Goal: Communication & Community: Answer question/provide support

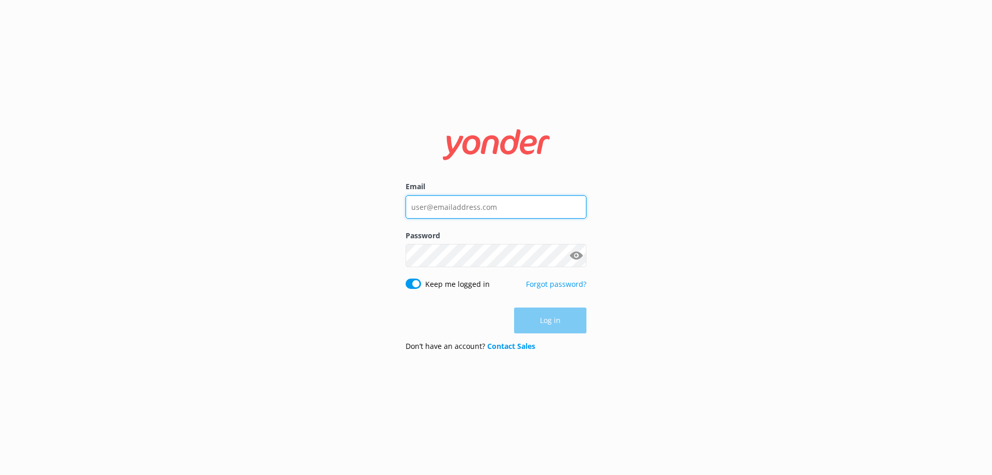
type input "info@trr.co.nz"
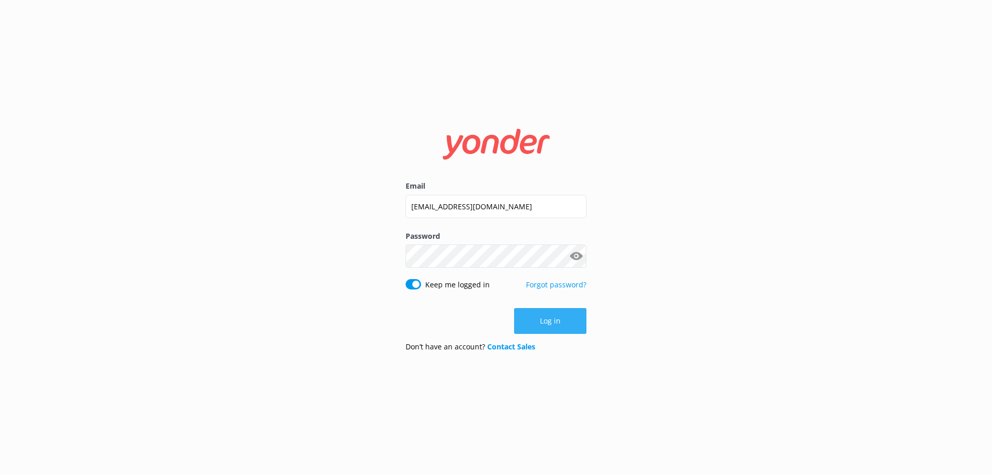
click at [537, 318] on div "Log in" at bounding box center [496, 321] width 181 height 26
click at [542, 318] on button "Log in" at bounding box center [550, 321] width 72 height 26
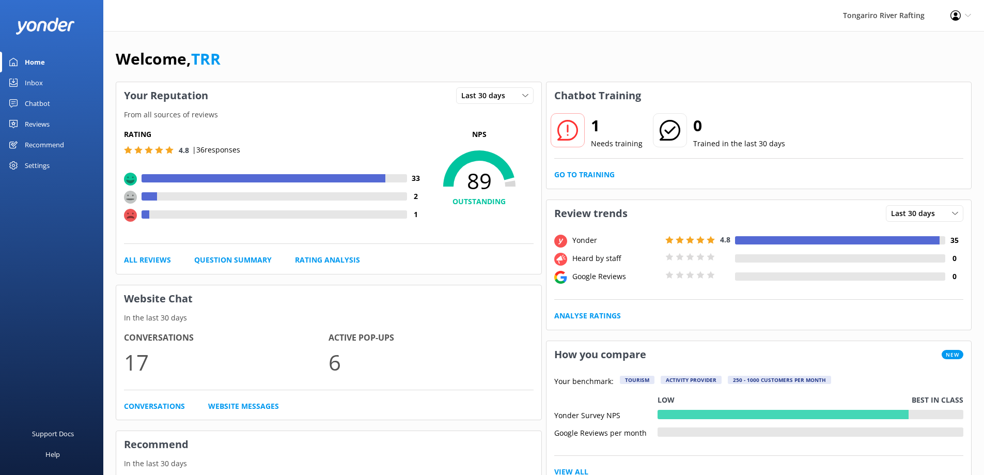
click at [49, 84] on link "Inbox" at bounding box center [51, 82] width 103 height 21
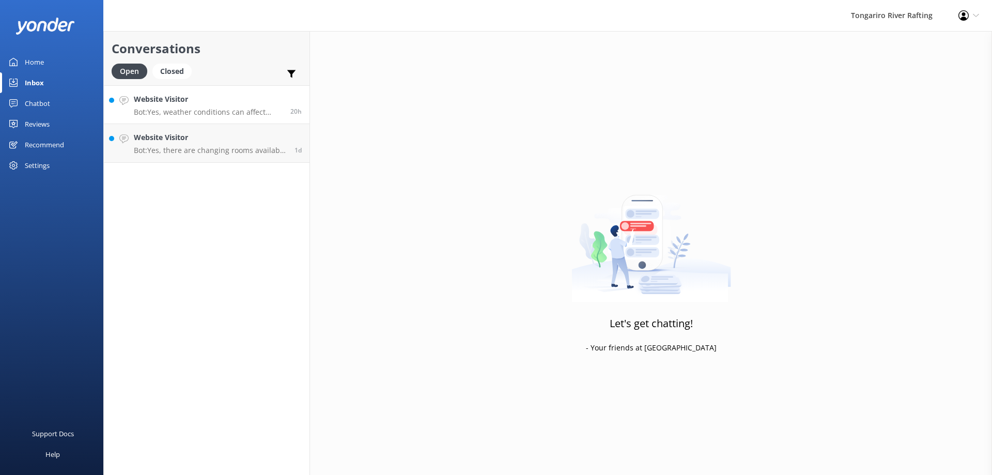
click at [230, 109] on p "Bot: Yes, weather conditions can affect white water rafting. Light rain or typi…" at bounding box center [208, 111] width 149 height 9
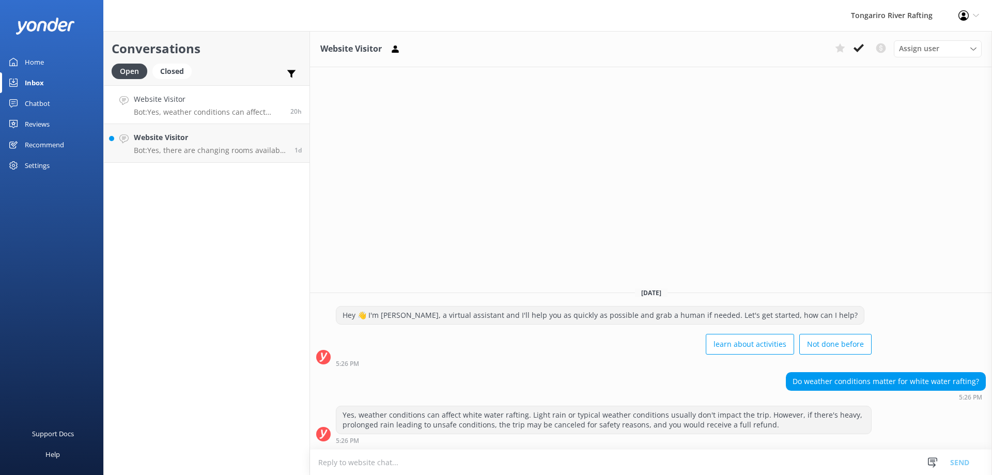
click at [857, 51] on use at bounding box center [859, 48] width 10 height 8
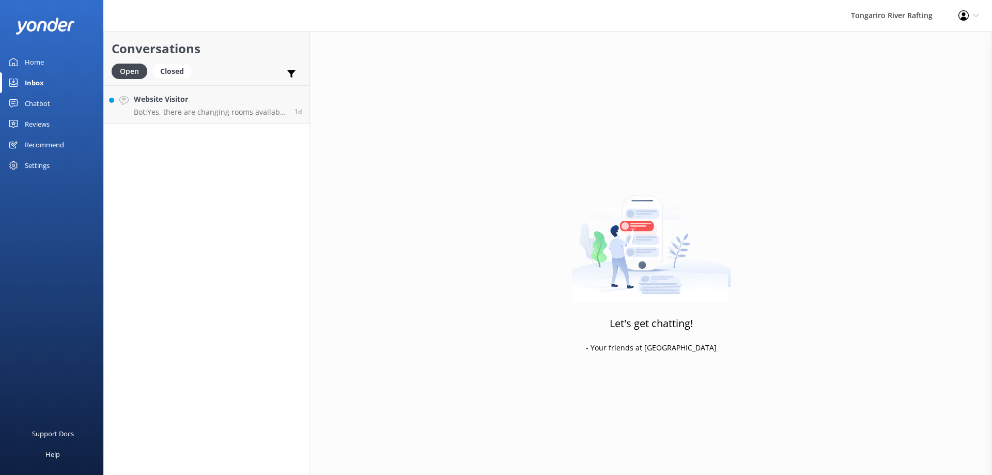
click at [243, 148] on div "Conversations Open Closed Important Converted Assigned to me Unassigned Website…" at bounding box center [206, 253] width 207 height 444
click at [238, 118] on link "Website Visitor Bot: Yes, there are changing rooms available where you can chan…" at bounding box center [207, 104] width 206 height 39
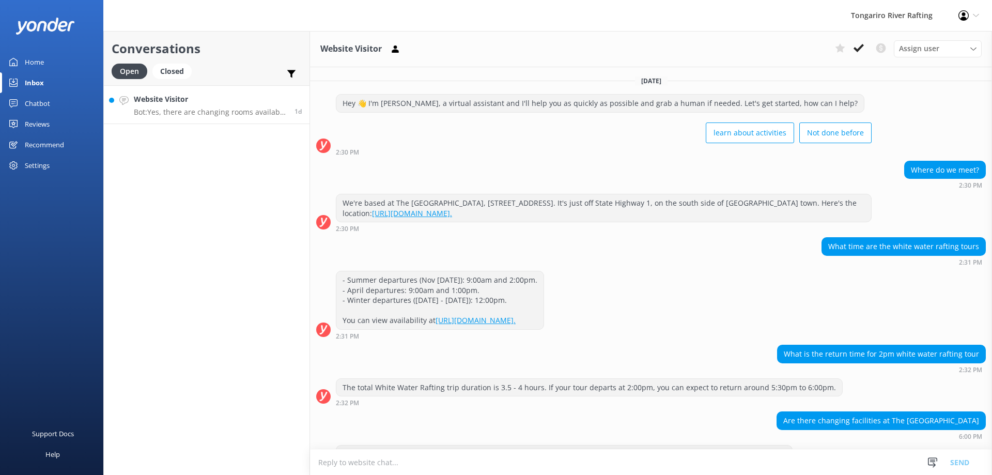
scroll to position [29, 0]
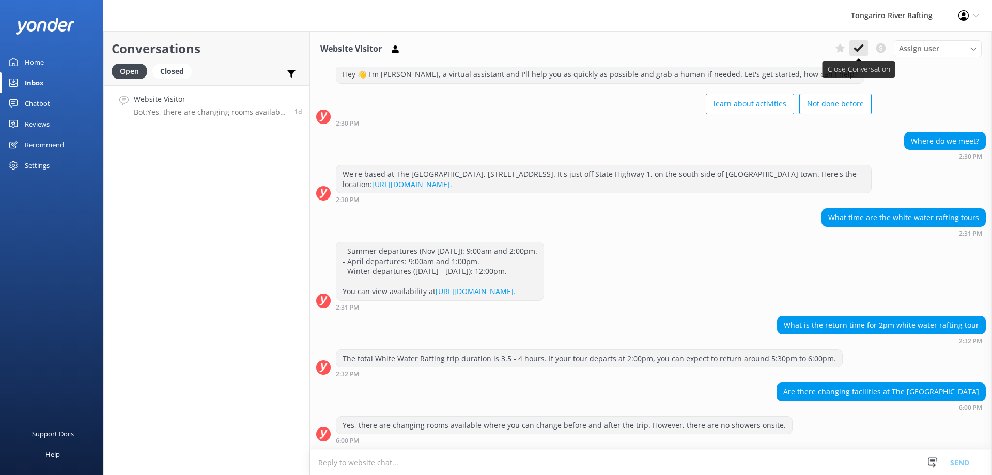
click at [856, 47] on icon at bounding box center [859, 48] width 10 height 10
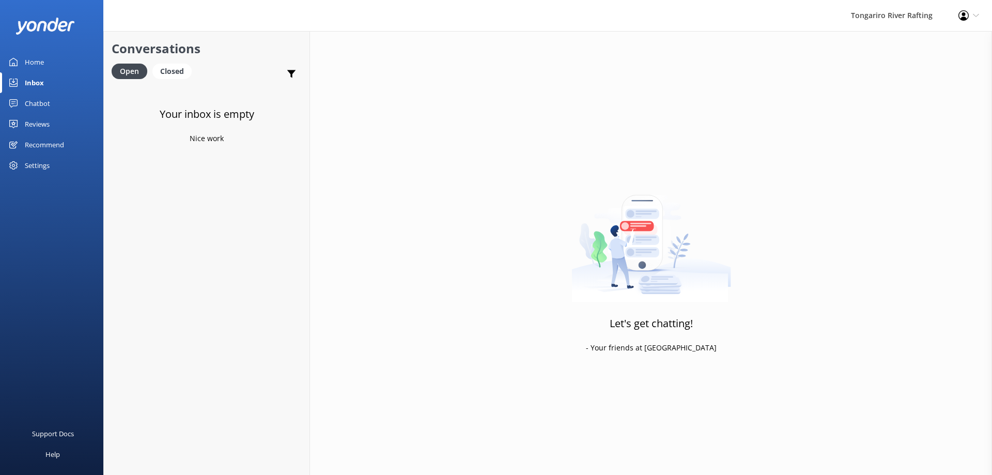
click at [43, 58] on div "Home" at bounding box center [34, 62] width 19 height 21
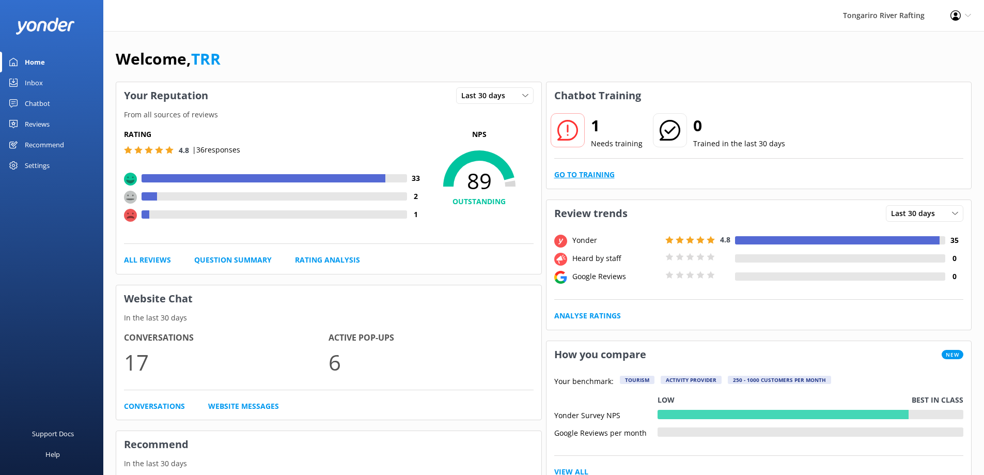
click at [594, 175] on link "Go to Training" at bounding box center [584, 174] width 60 height 11
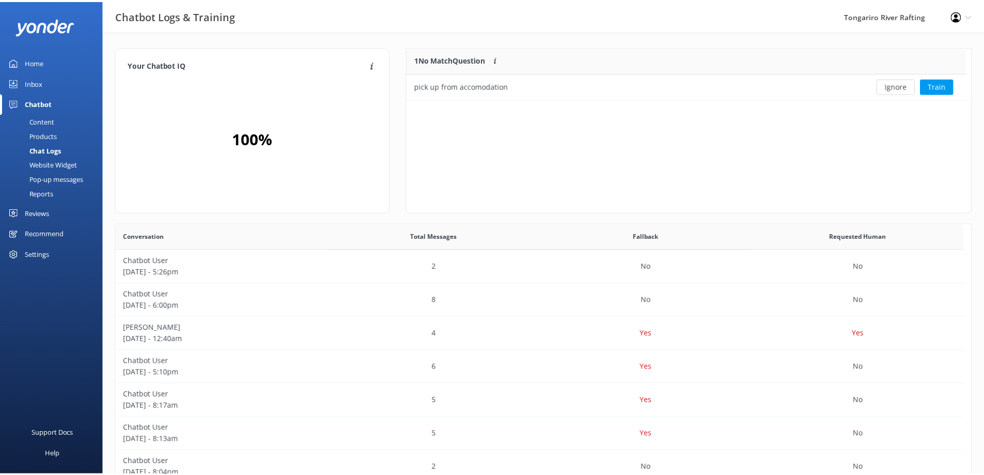
scroll to position [354, 847]
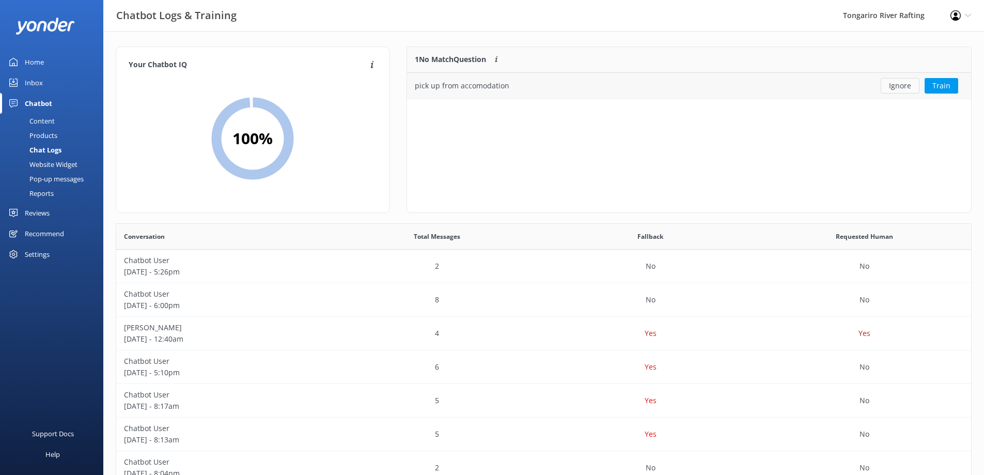
click at [904, 81] on button "Ignore" at bounding box center [900, 86] width 39 height 16
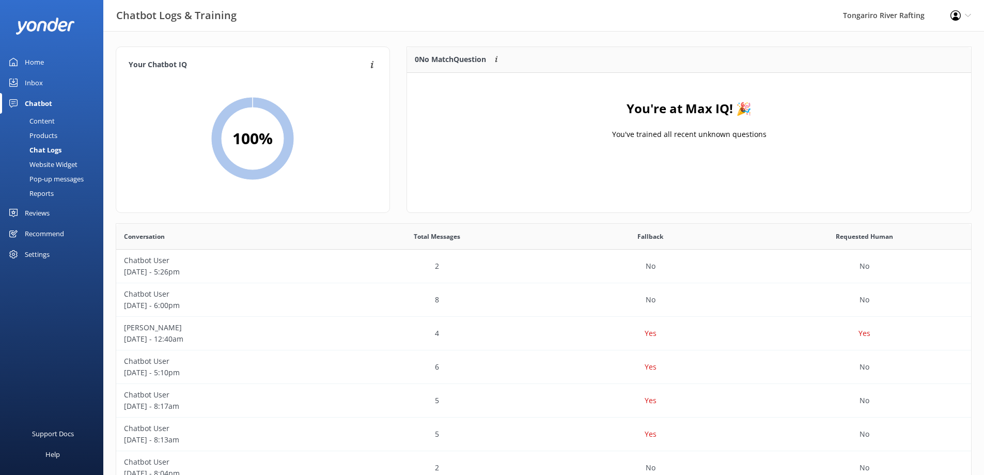
click at [42, 56] on div "Home" at bounding box center [34, 62] width 19 height 21
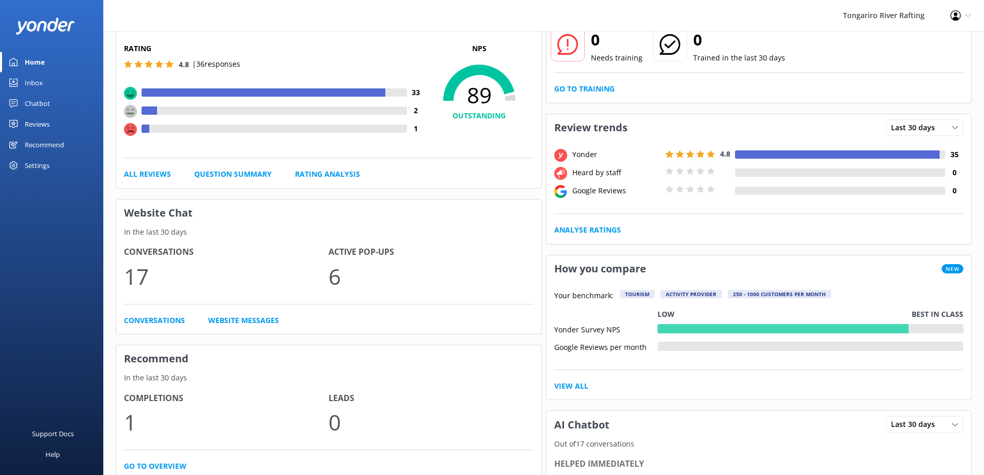
scroll to position [69, 0]
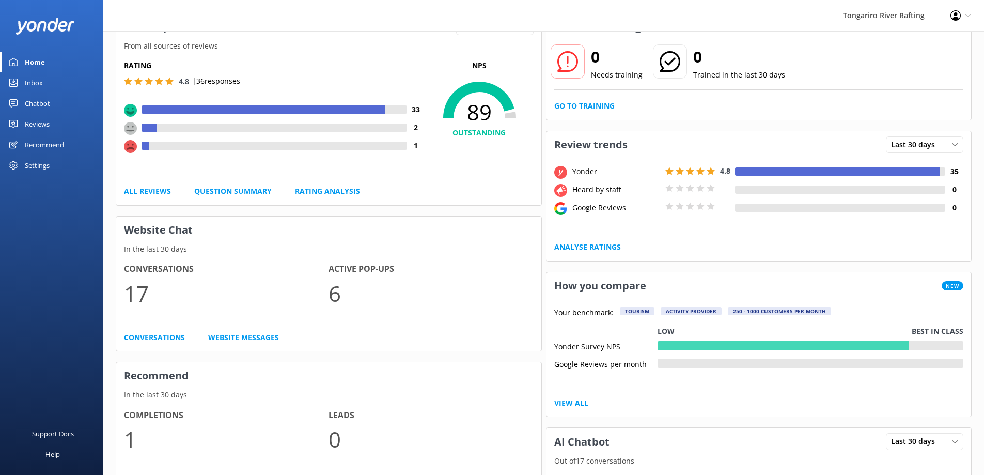
drag, startPoint x: 39, startPoint y: 105, endPoint x: 44, endPoint y: 102, distance: 5.8
click at [40, 104] on div "Chatbot" at bounding box center [37, 103] width 25 height 21
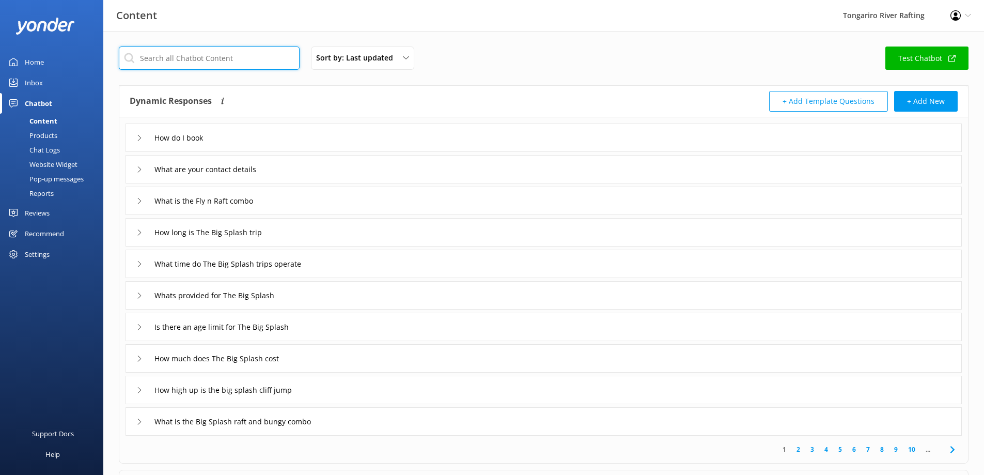
click at [176, 56] on input "text" at bounding box center [209, 58] width 181 height 23
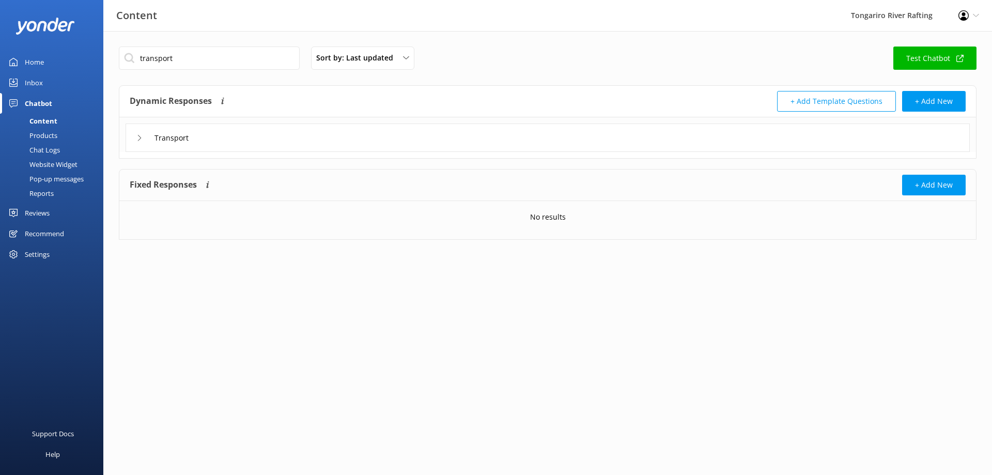
click at [213, 134] on div "Transport" at bounding box center [548, 137] width 844 height 28
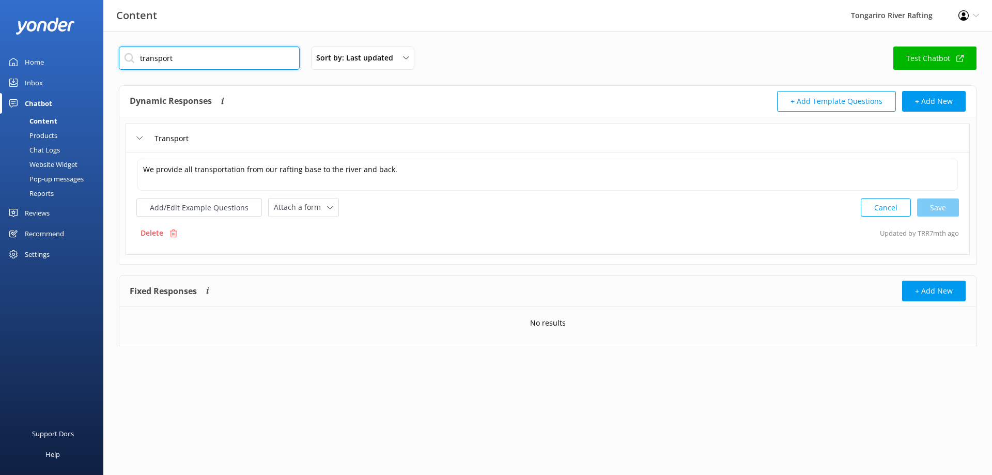
drag, startPoint x: 179, startPoint y: 58, endPoint x: 13, endPoint y: 85, distance: 168.4
click at [13, 85] on div "Content Tongariro River Rafting Profile Settings Logout Home Inbox Chatbot Cont…" at bounding box center [496, 204] width 992 height 346
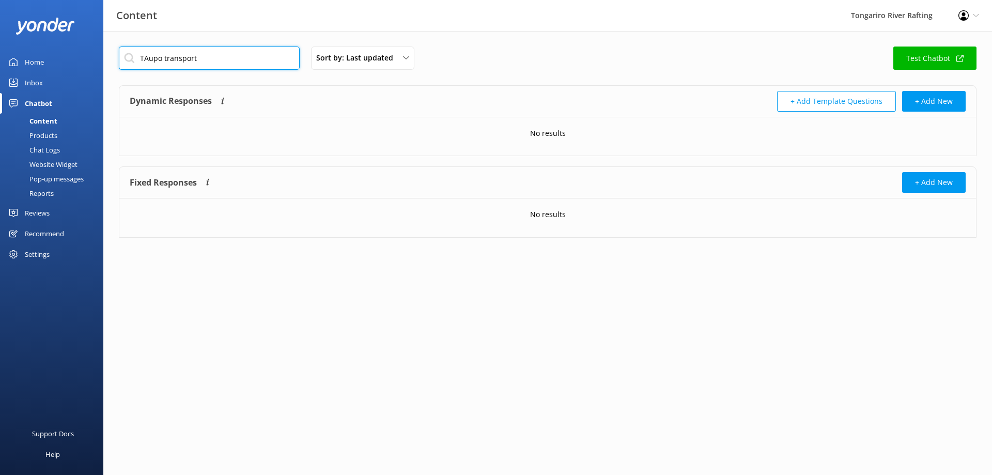
click at [149, 57] on input "TAupo transport" at bounding box center [209, 58] width 181 height 23
drag, startPoint x: 226, startPoint y: 59, endPoint x: -86, endPoint y: 92, distance: 313.4
click at [0, 92] on html "Content Tongariro River Rafting Profile Settings Logout Home Inbox Chatbot Cont…" at bounding box center [496, 237] width 992 height 475
type input "pick up"
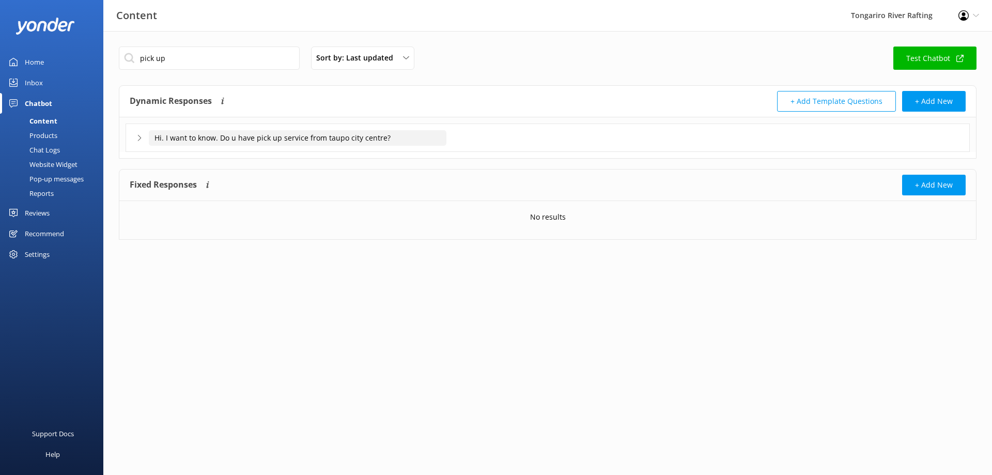
click at [180, 135] on input "Hi. I want to know. Do u have pick up service from taupo city centre?" at bounding box center [298, 138] width 298 height 16
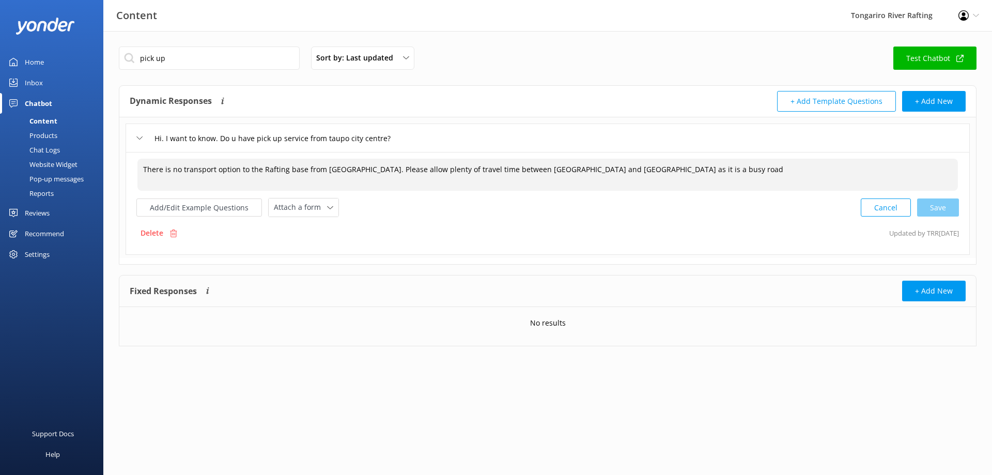
click at [645, 177] on textarea "There is no transport option to the Rafting base from [GEOGRAPHIC_DATA]. Please…" at bounding box center [547, 175] width 821 height 32
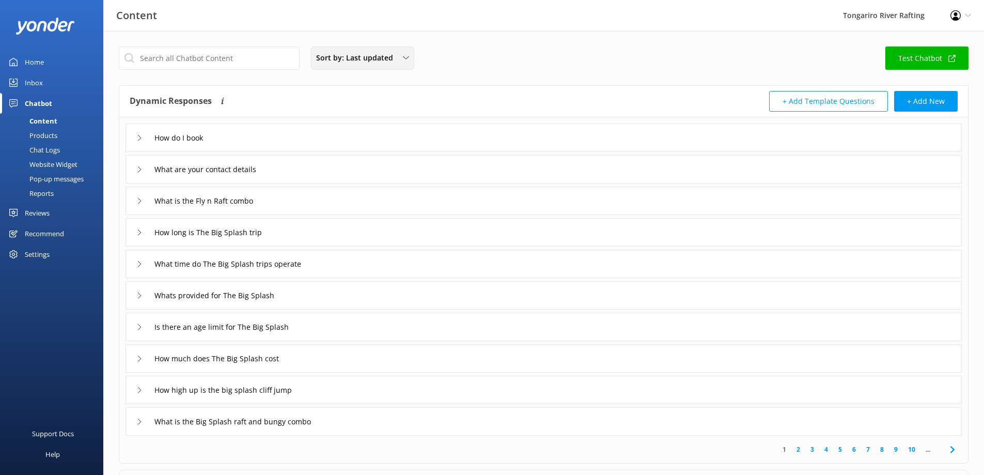
click at [365, 63] on span "Sort by: Last updated" at bounding box center [357, 57] width 83 height 11
click at [236, 54] on input "text" at bounding box center [209, 58] width 181 height 23
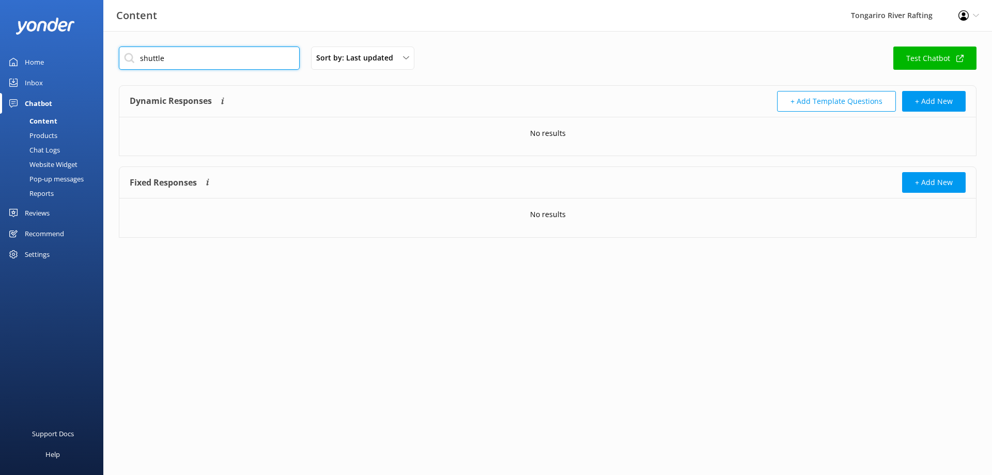
drag, startPoint x: 210, startPoint y: 59, endPoint x: 94, endPoint y: 55, distance: 116.3
click at [94, 55] on div "Content Tongariro River Rafting Profile Settings Logout Home Inbox Chatbot Cont…" at bounding box center [496, 150] width 992 height 238
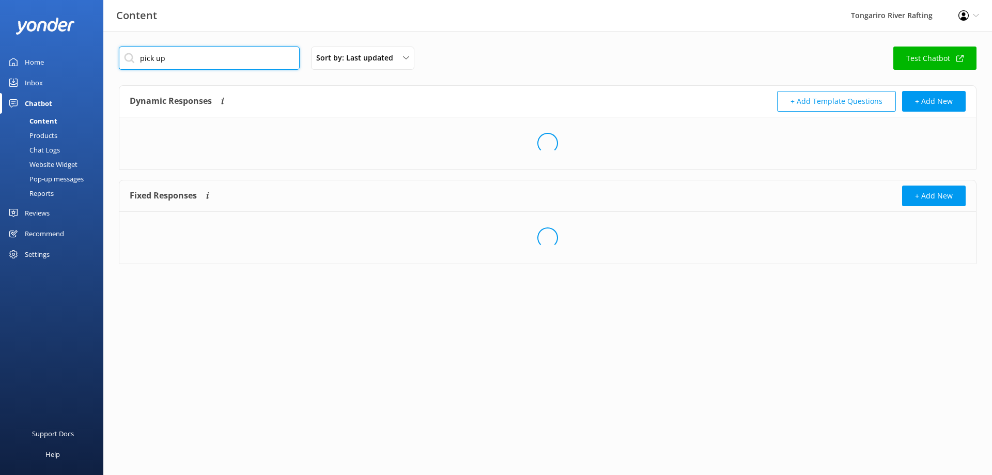
type input "pick up"
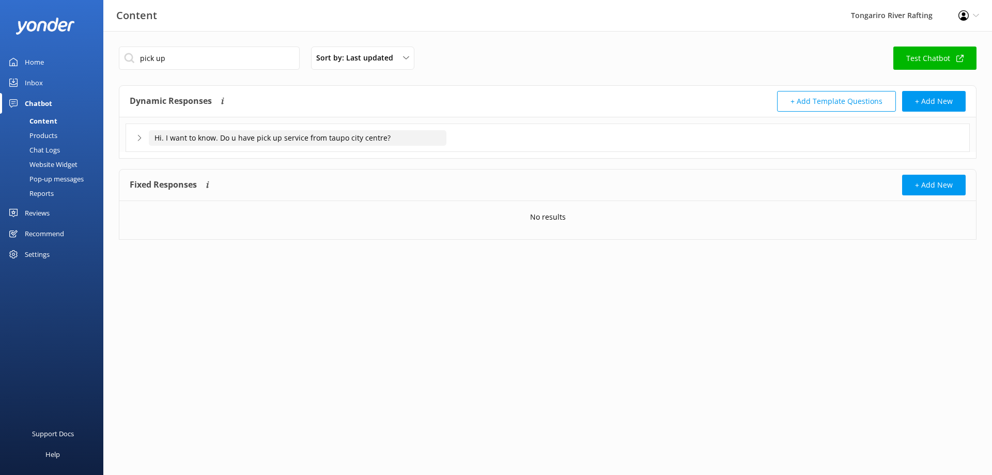
click at [260, 135] on input "Hi. I want to know. Do u have pick up service from taupo city centre?" at bounding box center [298, 138] width 298 height 16
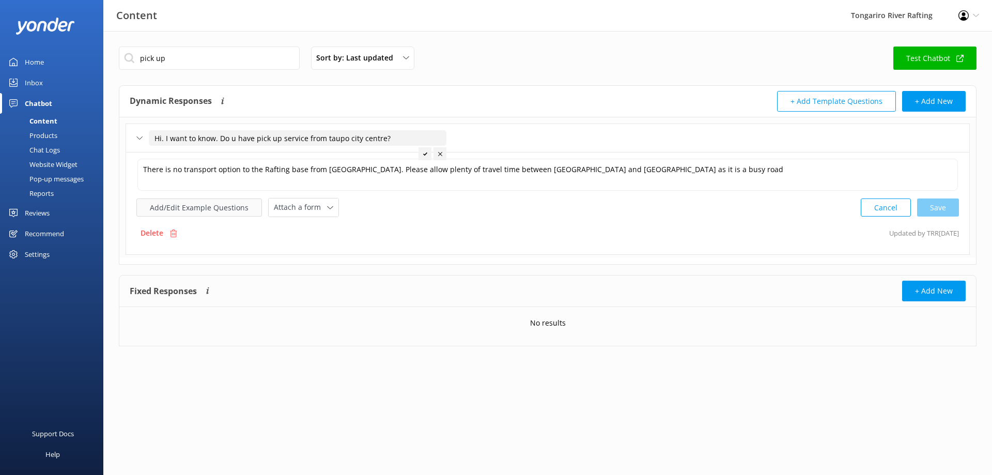
click at [224, 211] on button "Add/Edit Example Questions" at bounding box center [199, 207] width 126 height 18
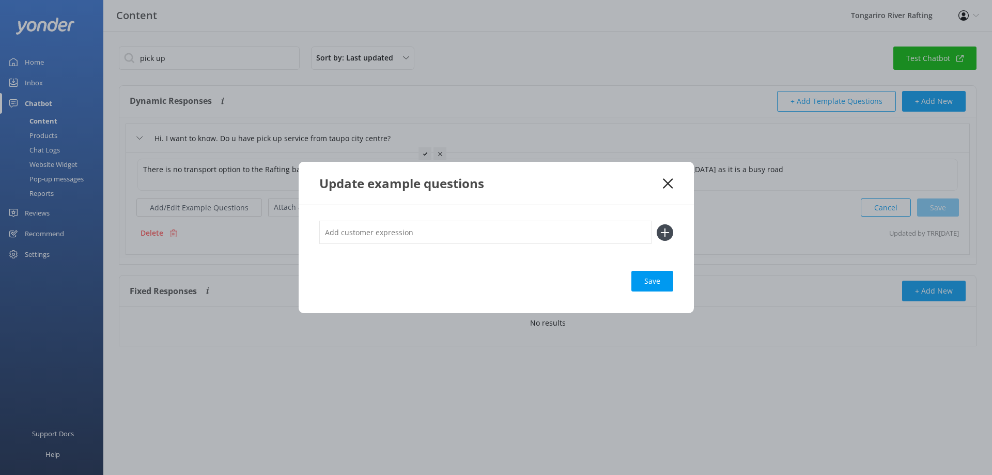
click at [670, 182] on icon at bounding box center [668, 183] width 10 height 10
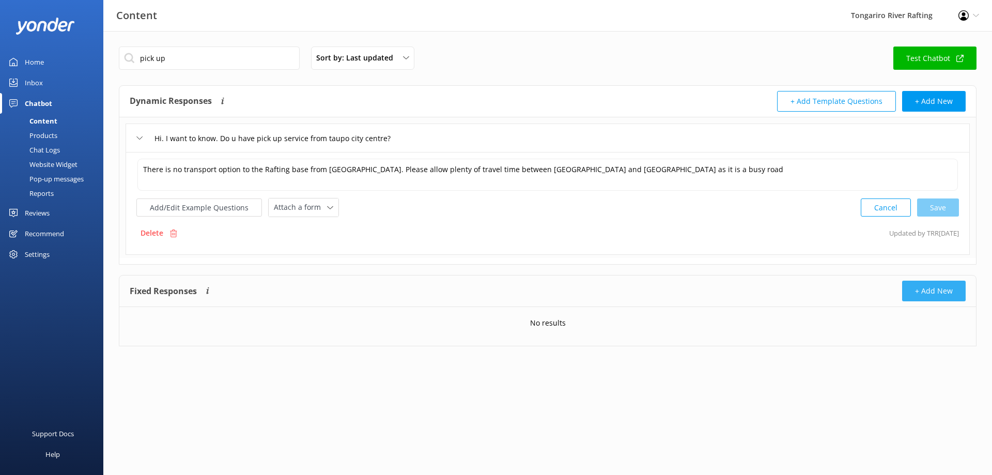
click at [910, 292] on button "+ Add New" at bounding box center [934, 291] width 64 height 21
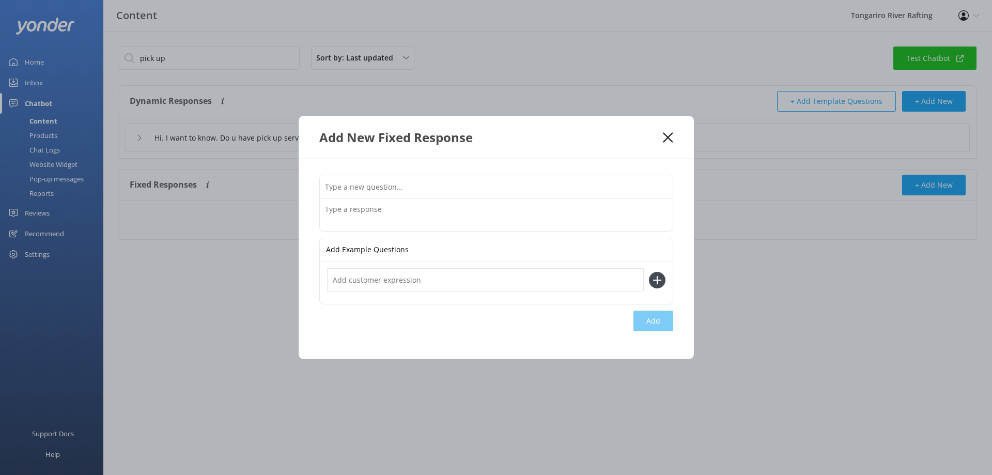
click at [334, 209] on textarea at bounding box center [496, 215] width 353 height 32
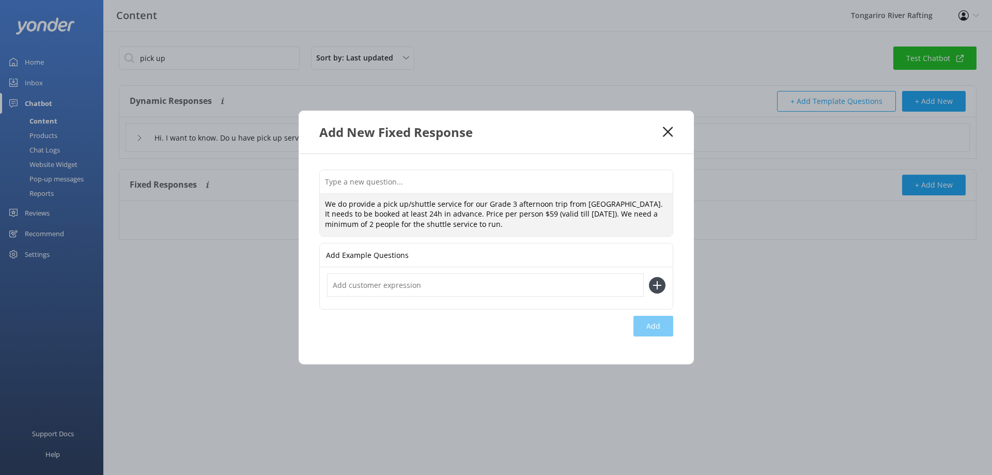
click at [601, 203] on textarea "We do provide a pick up/shuttle service for our Grade 3 afternoon trip from [GE…" at bounding box center [496, 215] width 353 height 43
click at [648, 327] on div "Add" at bounding box center [653, 326] width 40 height 21
type textarea "We do provide a pick up/shuttle service for our Grade 3 afternoon trip from [GE…"
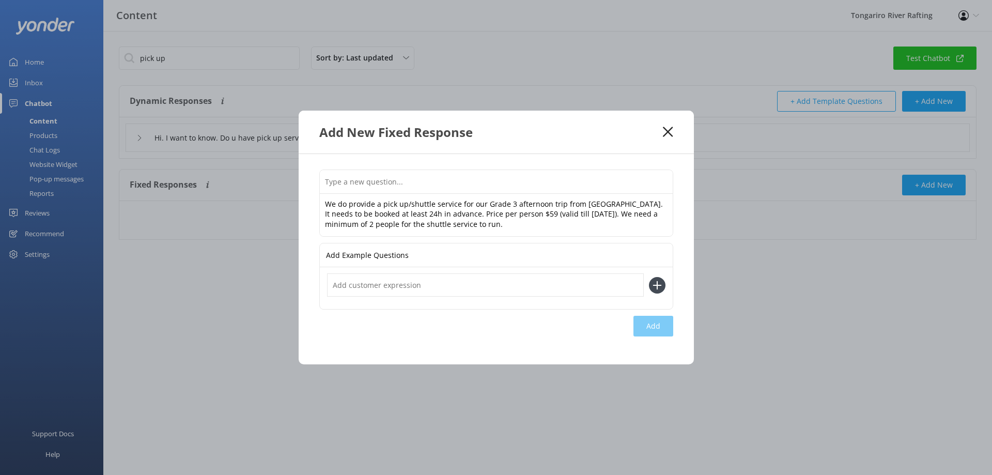
click at [482, 290] on input "text" at bounding box center [485, 284] width 317 height 23
click at [435, 261] on div "Add Example Questions" at bounding box center [496, 255] width 353 height 24
click at [398, 286] on input "text" at bounding box center [485, 284] width 317 height 23
click at [382, 254] on p "Add Example Questions" at bounding box center [367, 254] width 83 height 23
click at [381, 287] on input "text" at bounding box center [485, 284] width 317 height 23
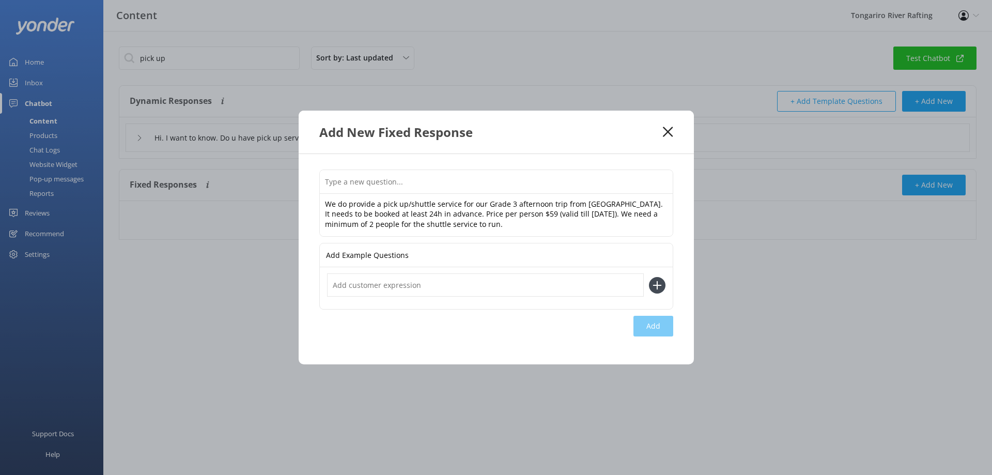
type input "S"
click at [618, 287] on input "Is there a shuttle service from [GEOGRAPHIC_DATA]?" at bounding box center [485, 284] width 317 height 23
type input "Is there a shuttle service from [GEOGRAPHIC_DATA]?"
click at [665, 283] on icon at bounding box center [657, 285] width 17 height 17
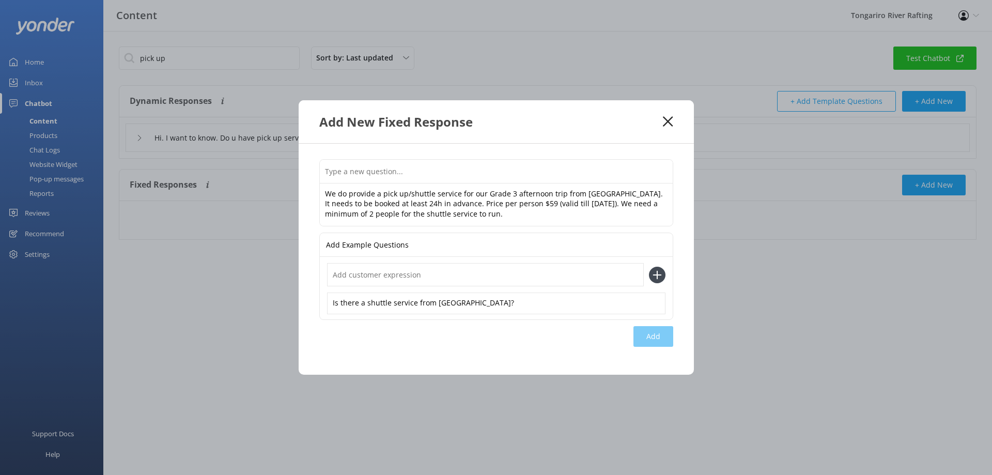
click at [652, 339] on div "Add" at bounding box center [653, 336] width 40 height 21
click at [663, 122] on icon at bounding box center [668, 121] width 10 height 10
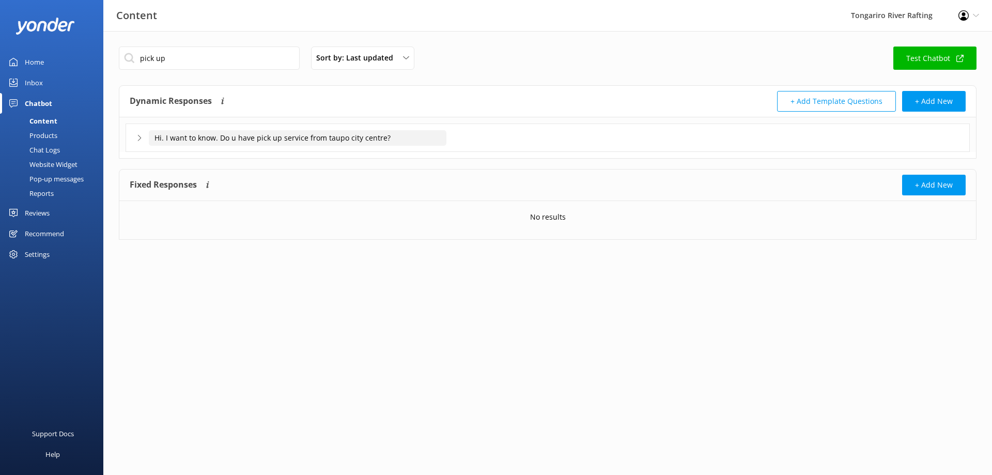
click at [189, 140] on input "Hi. I want to know. Do u have pick up service from taupo city centre?" at bounding box center [298, 138] width 298 height 16
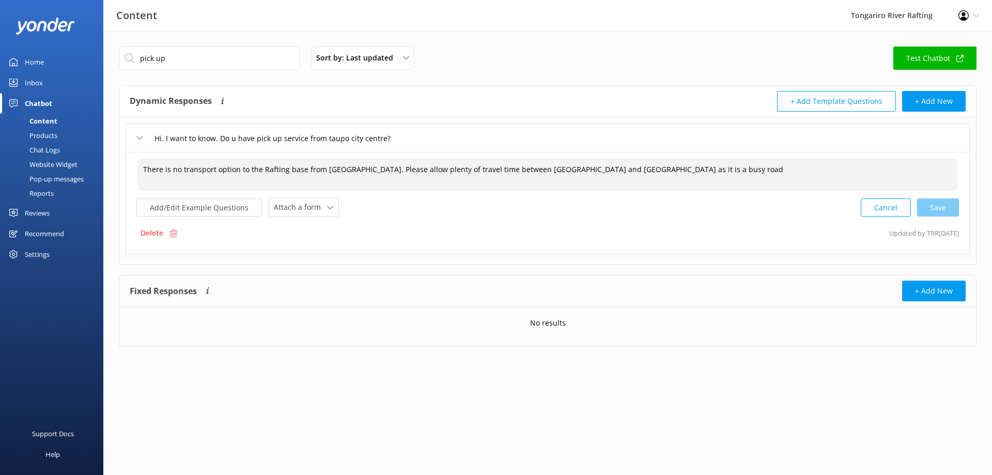
drag, startPoint x: 636, startPoint y: 171, endPoint x: 117, endPoint y: 172, distance: 518.8
click at [117, 172] on div "pick up Sort by: Last updated Title (A-Z) Last updated Test Chatbot Dynamic Res…" at bounding box center [547, 204] width 889 height 346
type textarea "W"
type textarea "F"
click at [554, 169] on textarea "There is a shuttle service for the afternoon Whitewater trip from [GEOGRAPHIC_D…" at bounding box center [547, 175] width 821 height 32
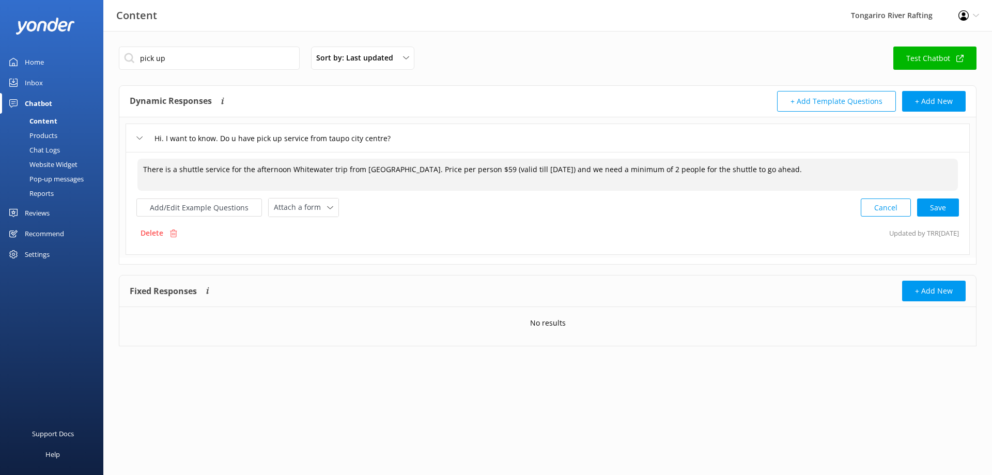
click at [771, 171] on textarea "There is a shuttle service for the afternoon Whitewater trip from [GEOGRAPHIC_D…" at bounding box center [547, 175] width 821 height 32
click at [958, 211] on div "Cancel Loading.." at bounding box center [910, 206] width 98 height 19
type textarea "There is a shuttle service for the afternoon Whitewater trip from [GEOGRAPHIC_D…"
click at [41, 65] on div "Home" at bounding box center [34, 62] width 19 height 21
